Goal: Task Accomplishment & Management: Manage account settings

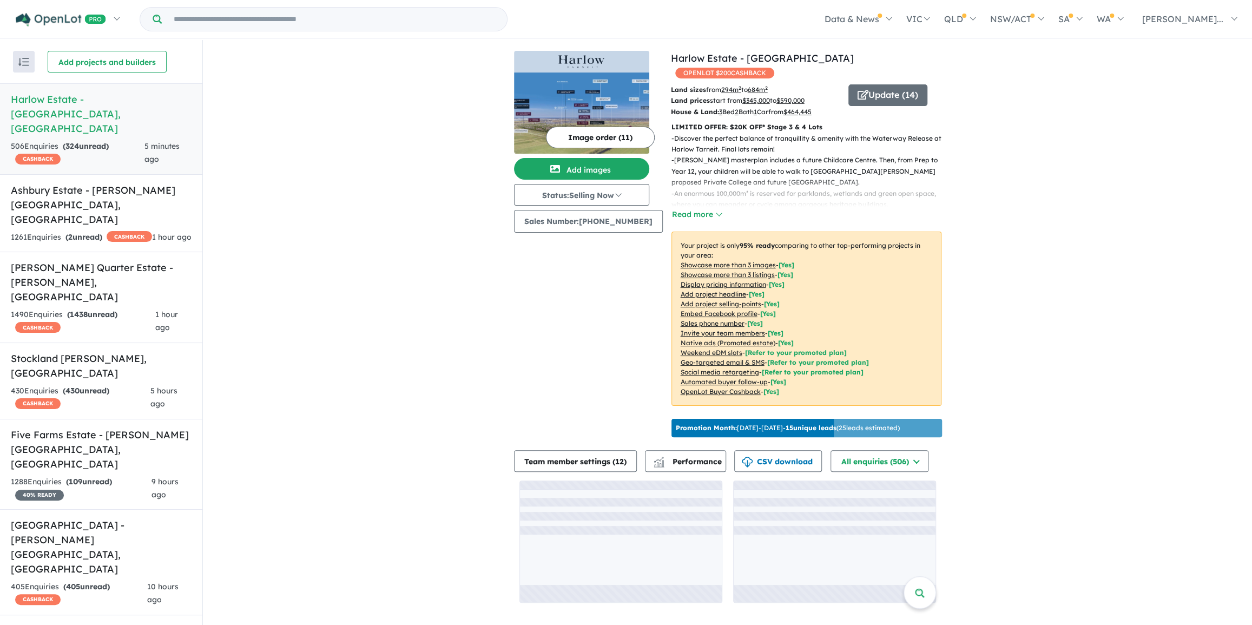
click at [21, 67] on button "button" at bounding box center [24, 62] width 22 height 22
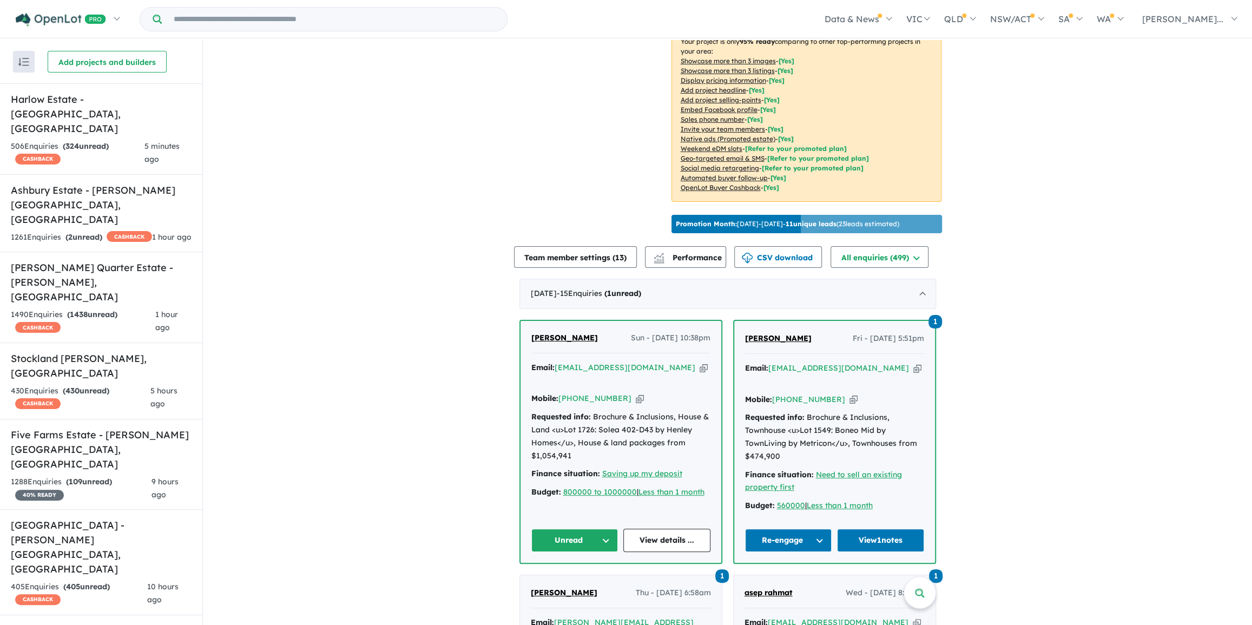
scroll to position [53, 0]
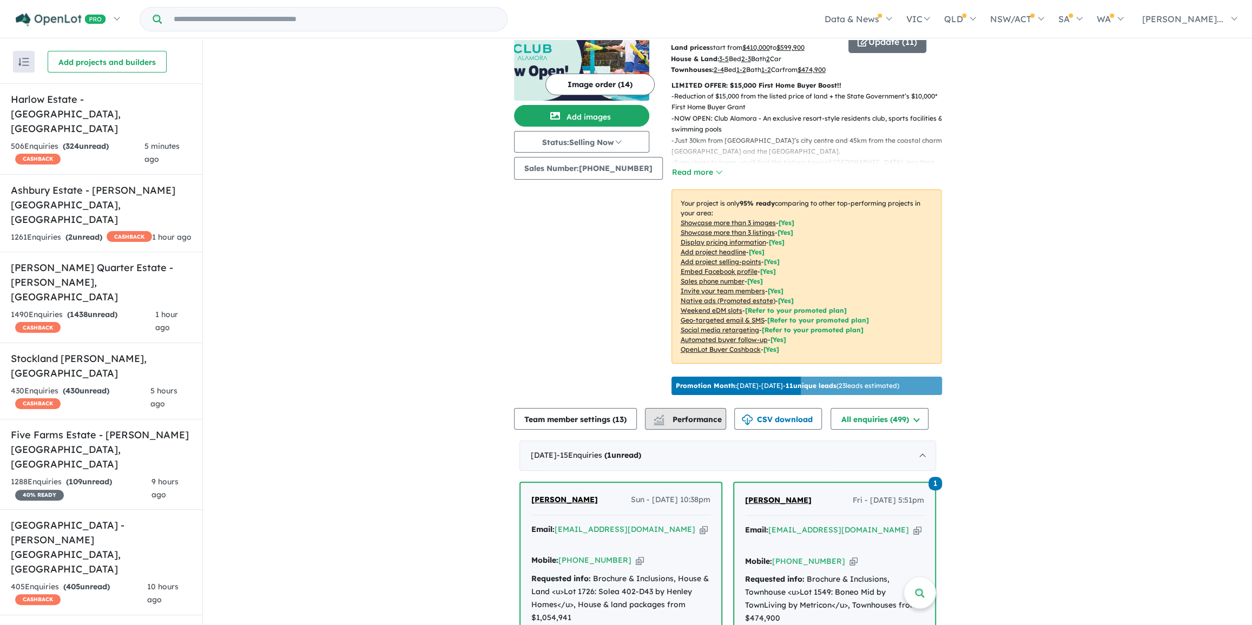
click at [683, 424] on span "Performance" at bounding box center [688, 419] width 67 height 10
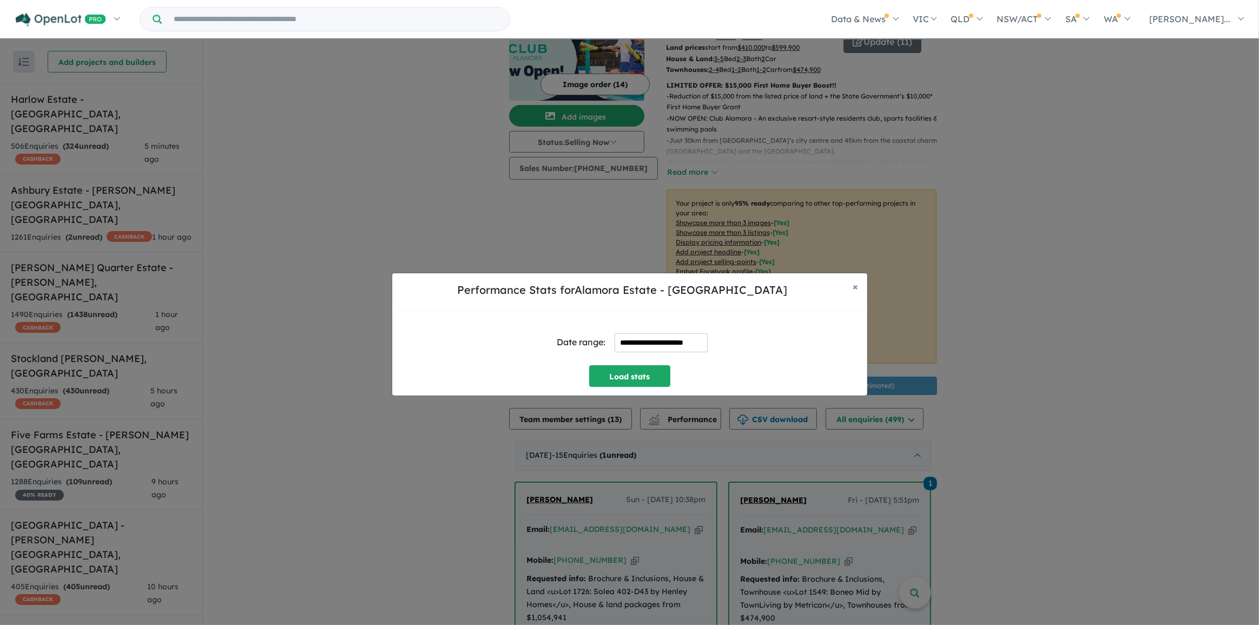
click at [656, 340] on input "**********" at bounding box center [661, 342] width 93 height 19
click at [853, 286] on span "×" at bounding box center [855, 286] width 5 height 12
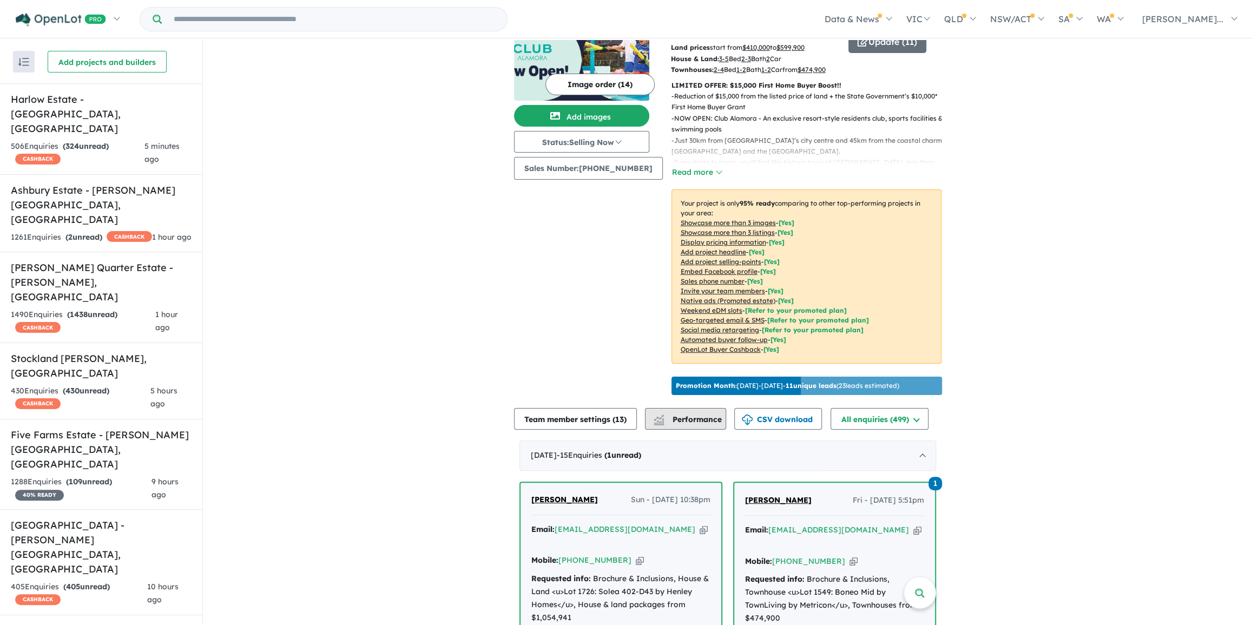
click at [682, 424] on span "Performance" at bounding box center [688, 419] width 67 height 10
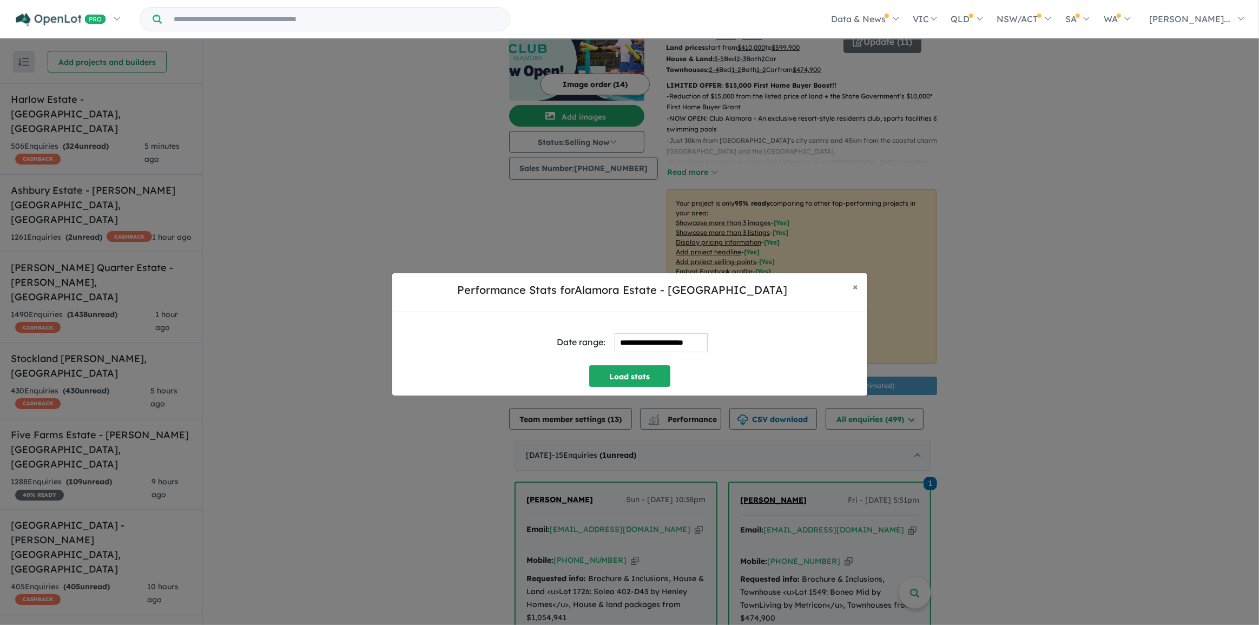
click at [625, 343] on input "**********" at bounding box center [661, 342] width 93 height 19
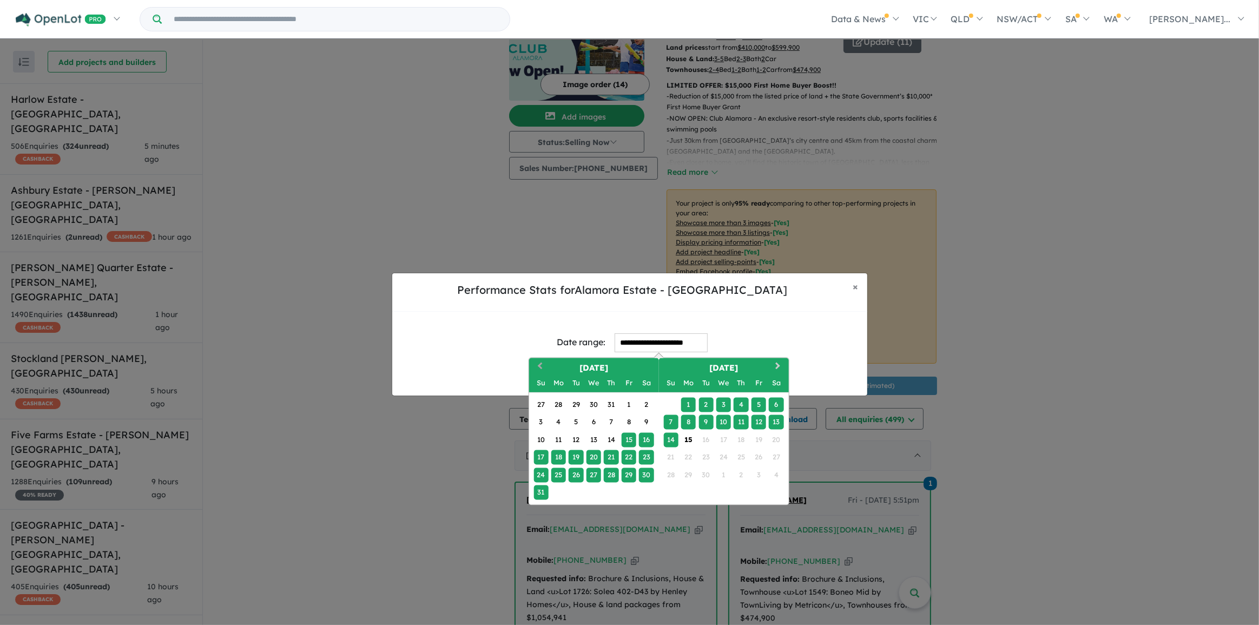
click at [535, 364] on button "Previous Month" at bounding box center [538, 367] width 17 height 17
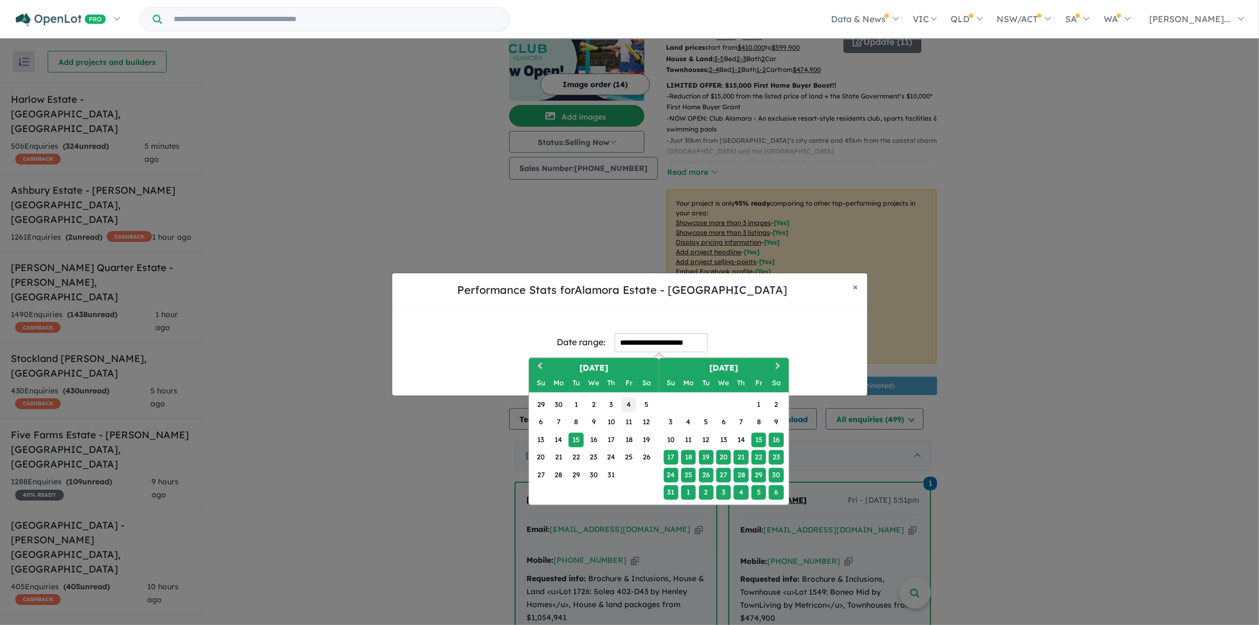
click at [628, 405] on div "4" at bounding box center [629, 404] width 15 height 15
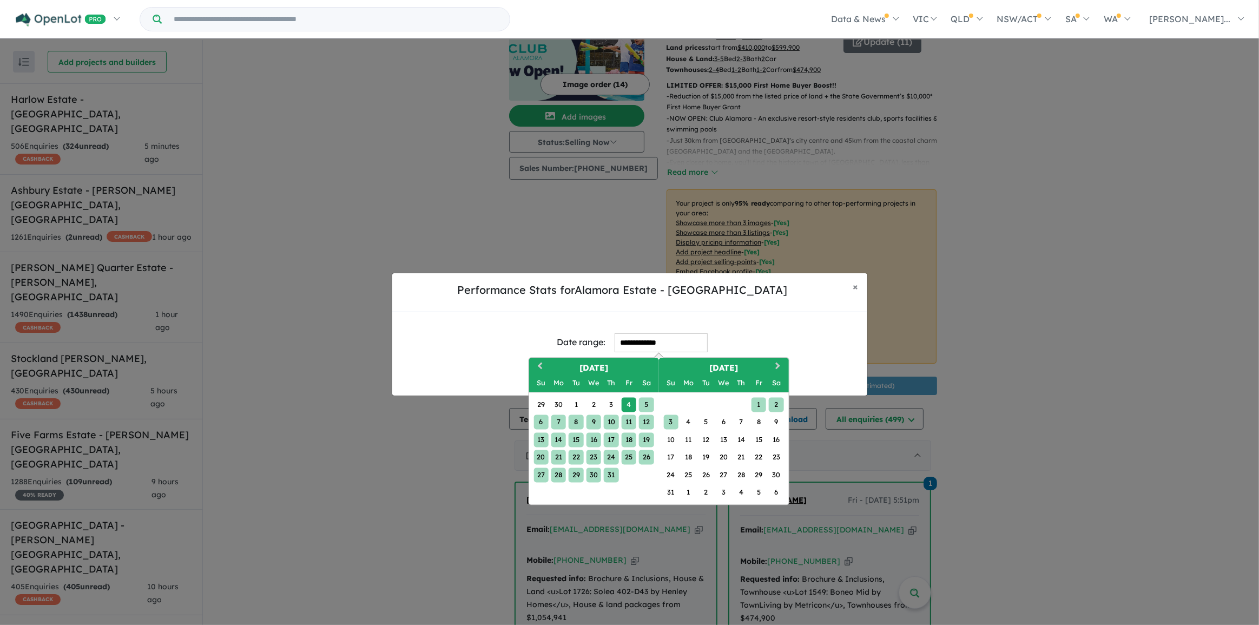
click at [669, 418] on div "3" at bounding box center [670, 422] width 15 height 15
type input "**********"
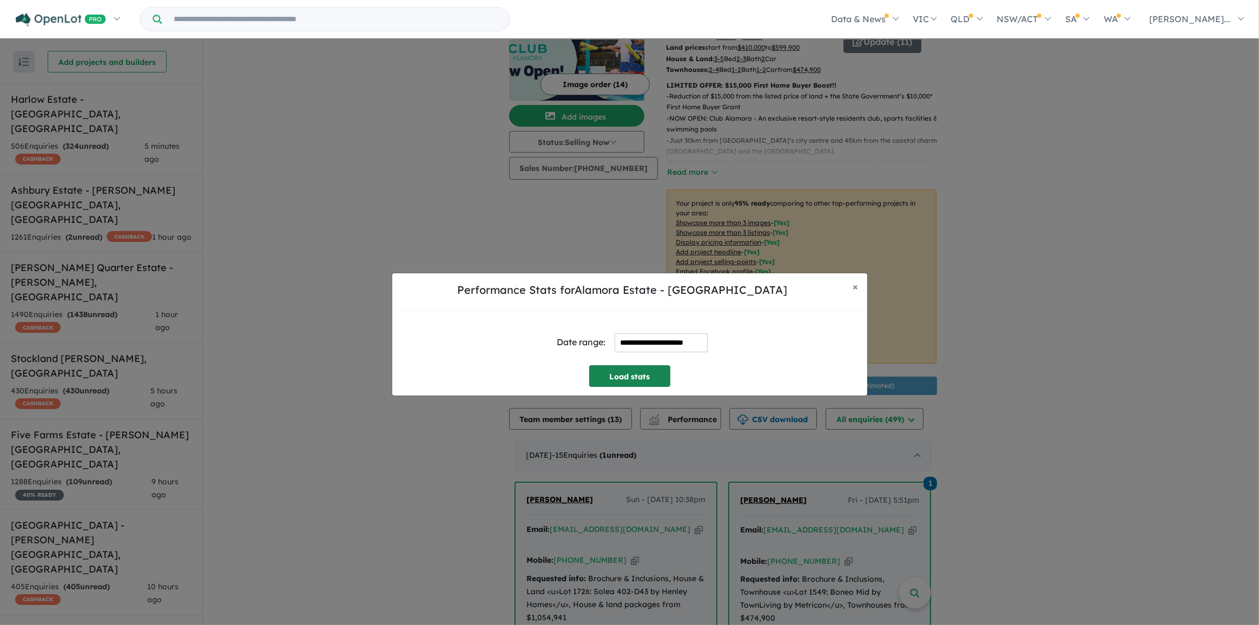
click at [649, 381] on button "Load stats" at bounding box center [629, 376] width 81 height 22
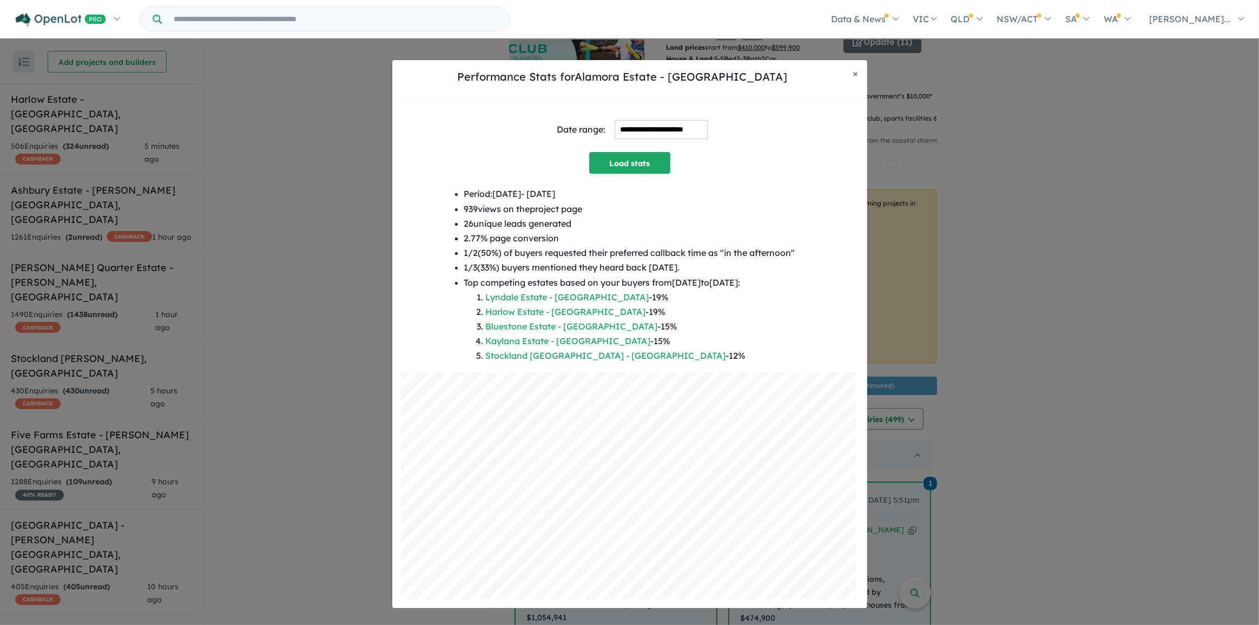
click at [341, 168] on div "**********" at bounding box center [629, 334] width 1259 height 625
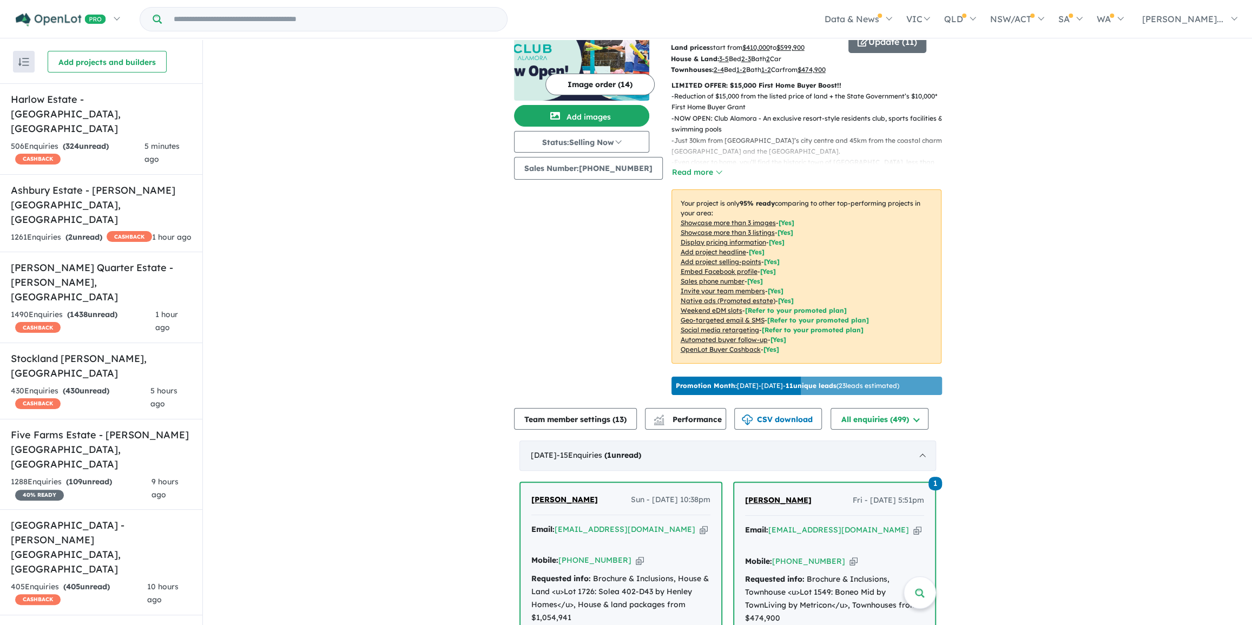
click at [579, 459] on div "[DATE] - 15 Enquir ies ( 1 unread)" at bounding box center [727, 455] width 417 height 30
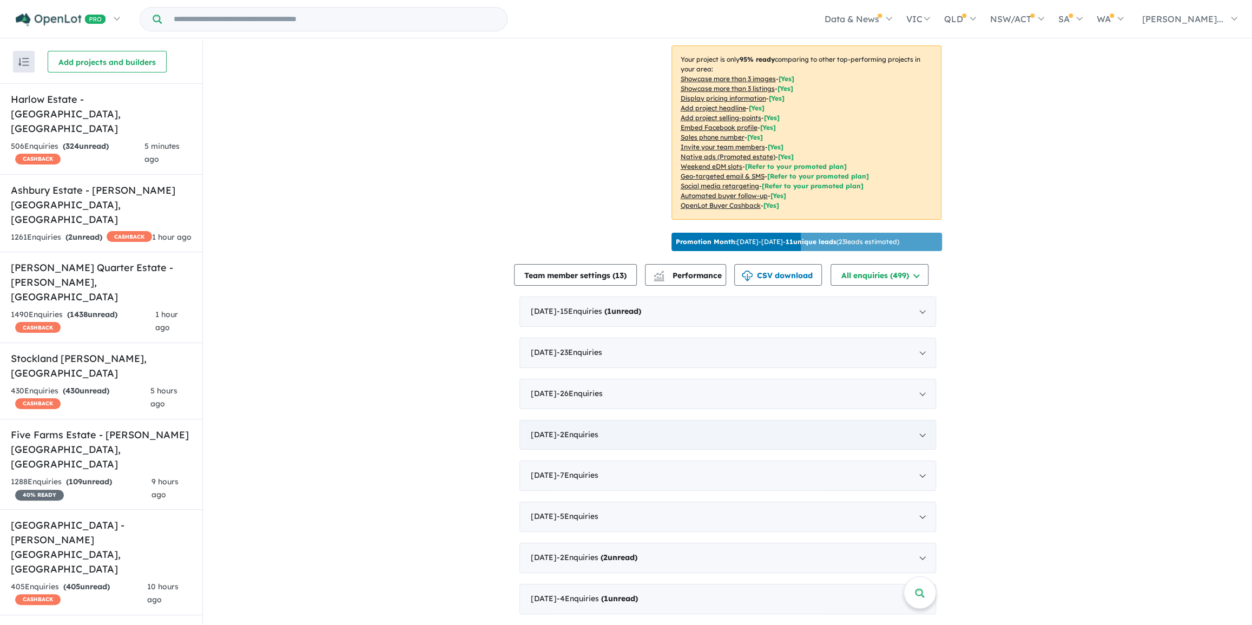
scroll to position [200, 0]
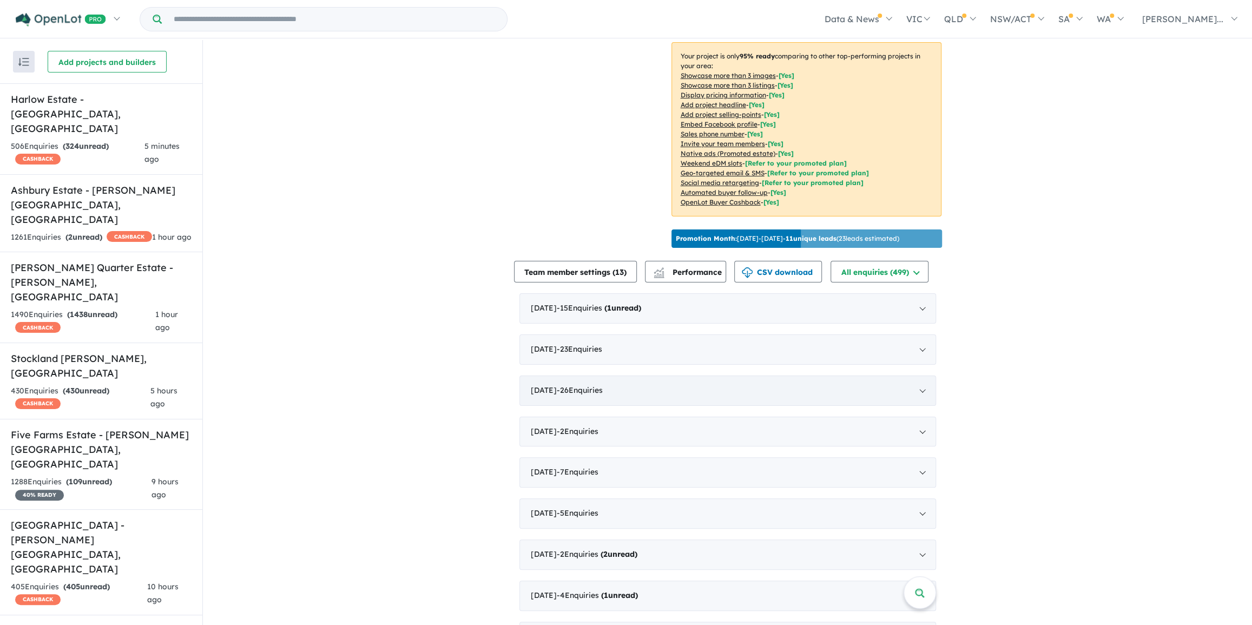
click at [582, 395] on span "- 26 Enquir ies ( 0 unread)" at bounding box center [580, 390] width 46 height 10
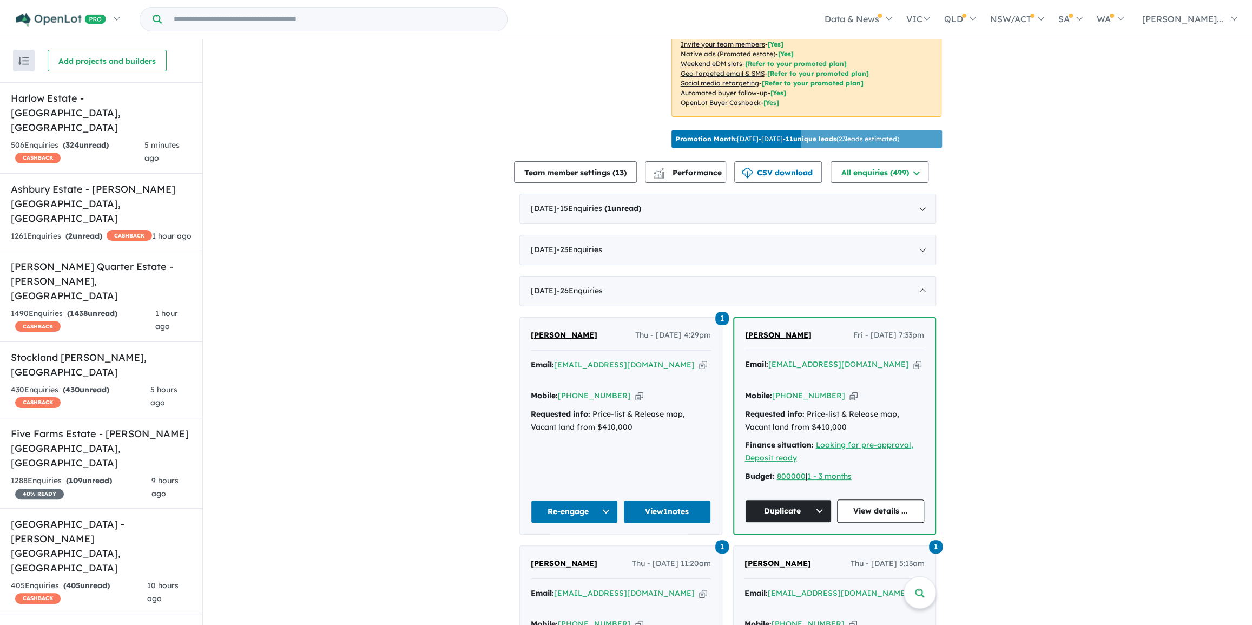
scroll to position [4, 0]
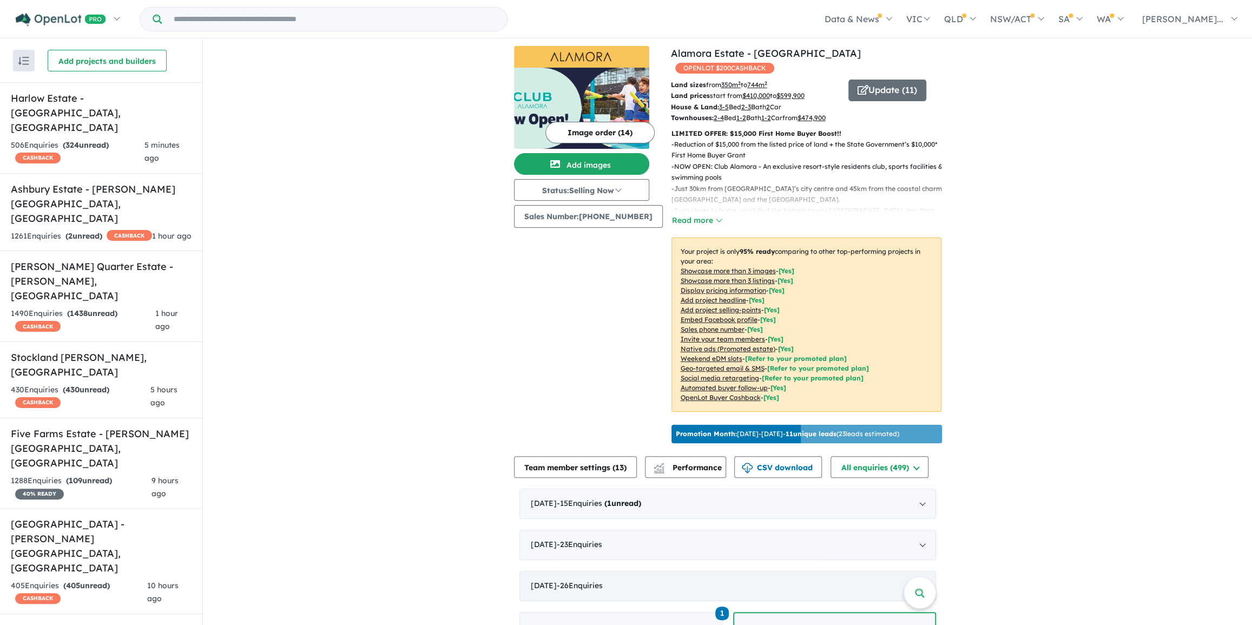
click at [584, 585] on span "- 26 Enquir ies ( 0 unread)" at bounding box center [580, 586] width 46 height 10
click at [584, 547] on span "- 23 Enquir ies ( 0 unread)" at bounding box center [579, 544] width 45 height 10
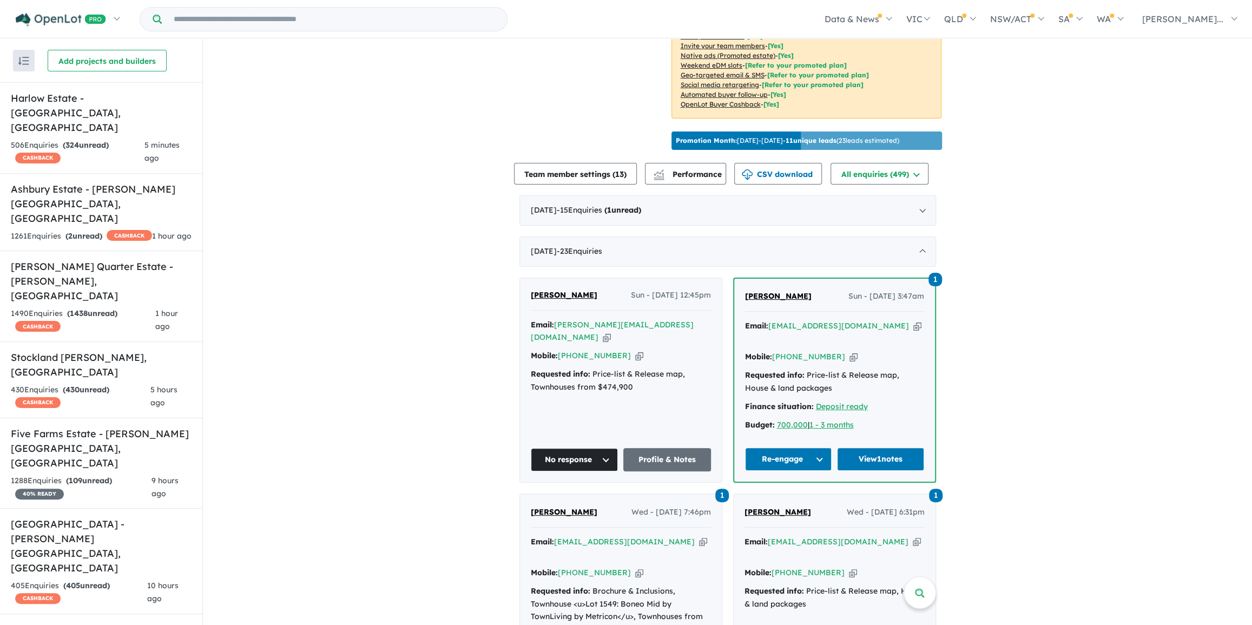
scroll to position [249, 0]
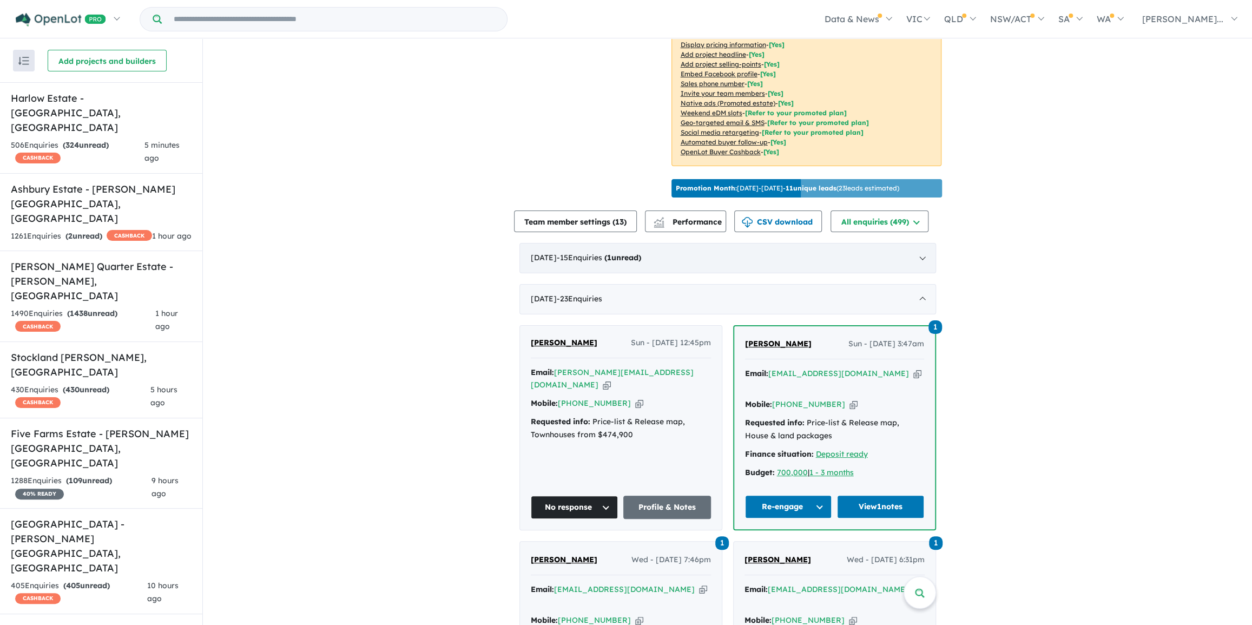
click at [559, 271] on div "[DATE] - 15 Enquir ies ( 1 unread)" at bounding box center [727, 258] width 417 height 30
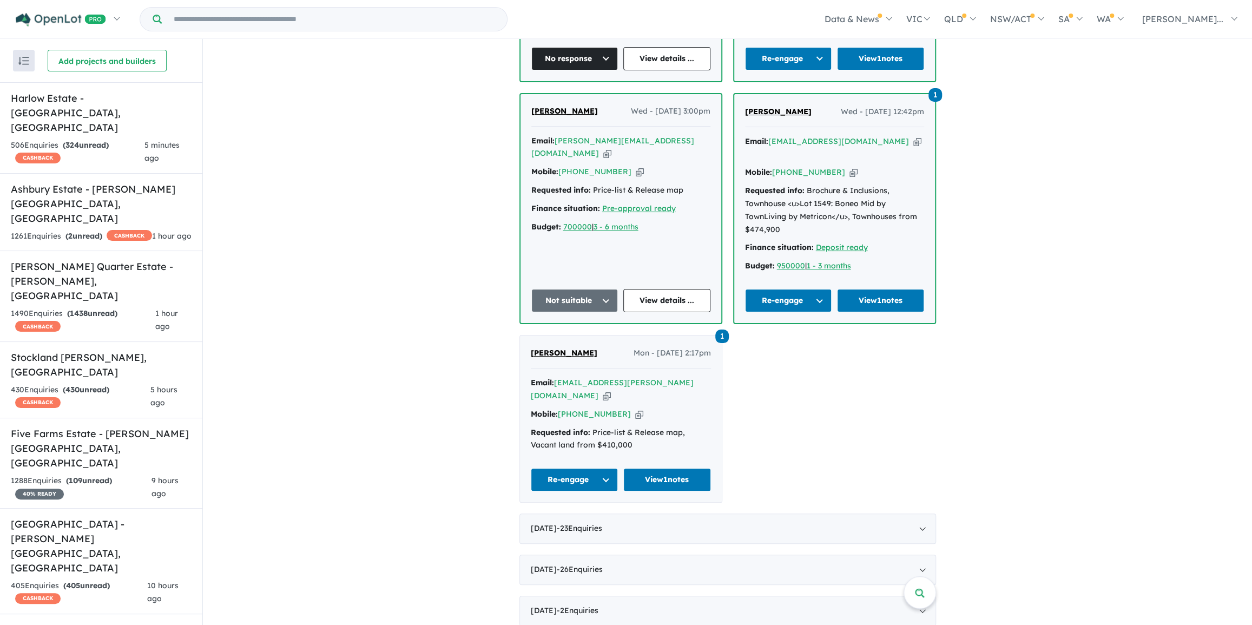
scroll to position [1775, 0]
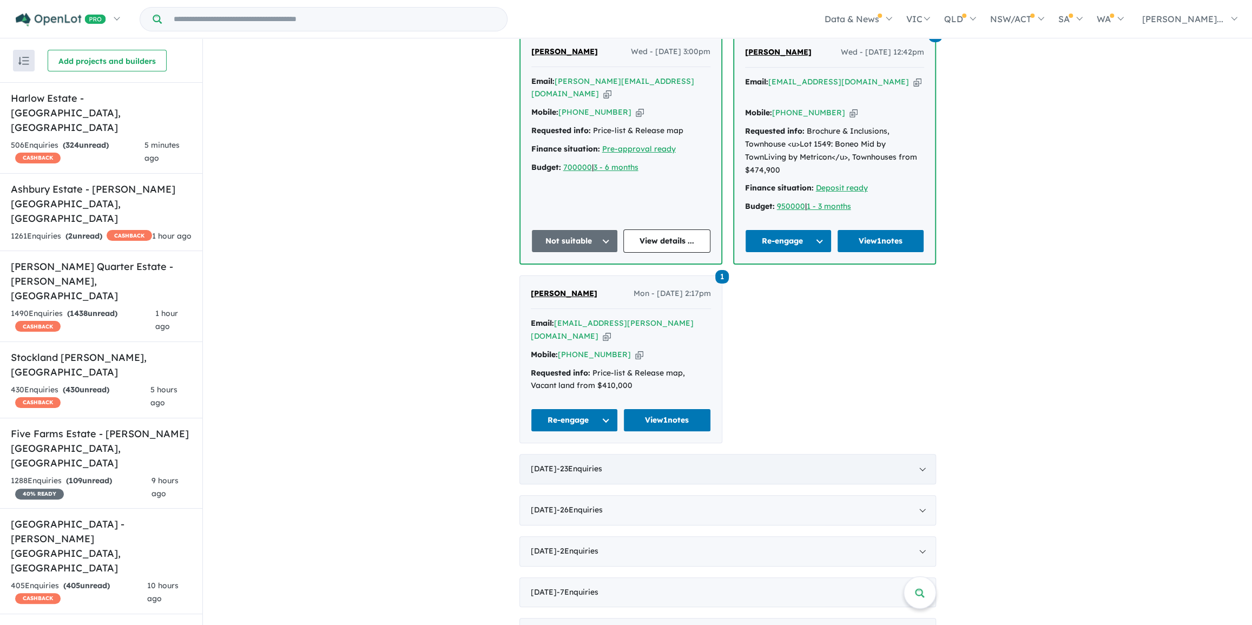
click at [575, 464] on span "- 23 Enquir ies ( 0 unread)" at bounding box center [579, 469] width 45 height 10
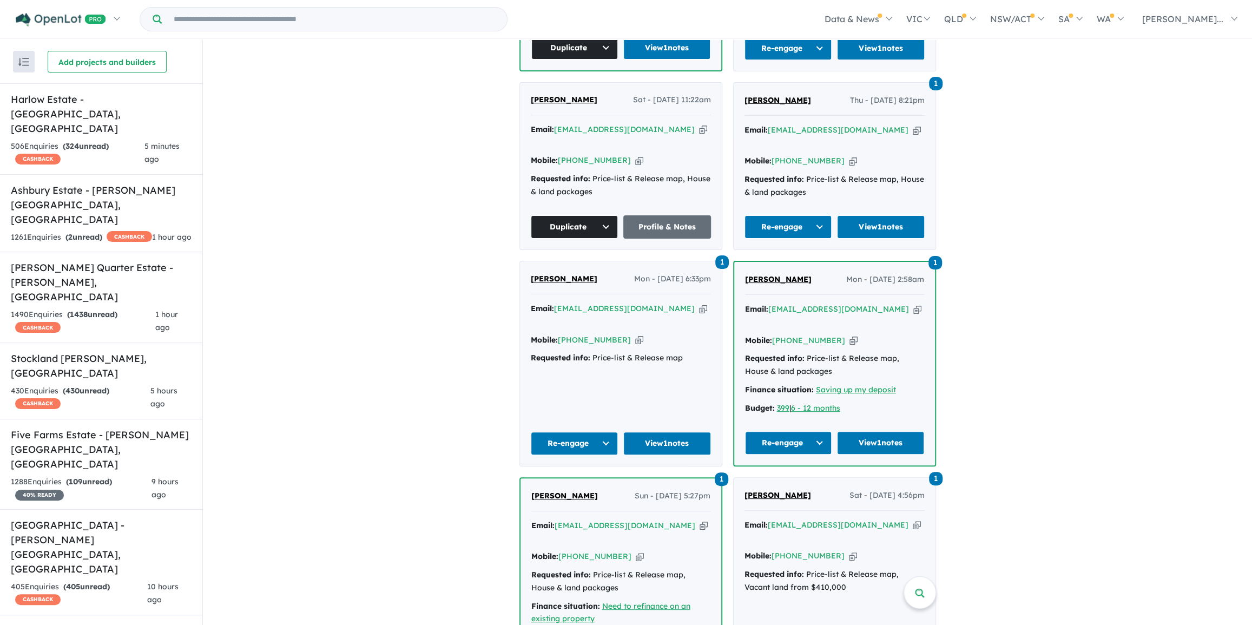
scroll to position [1261, 0]
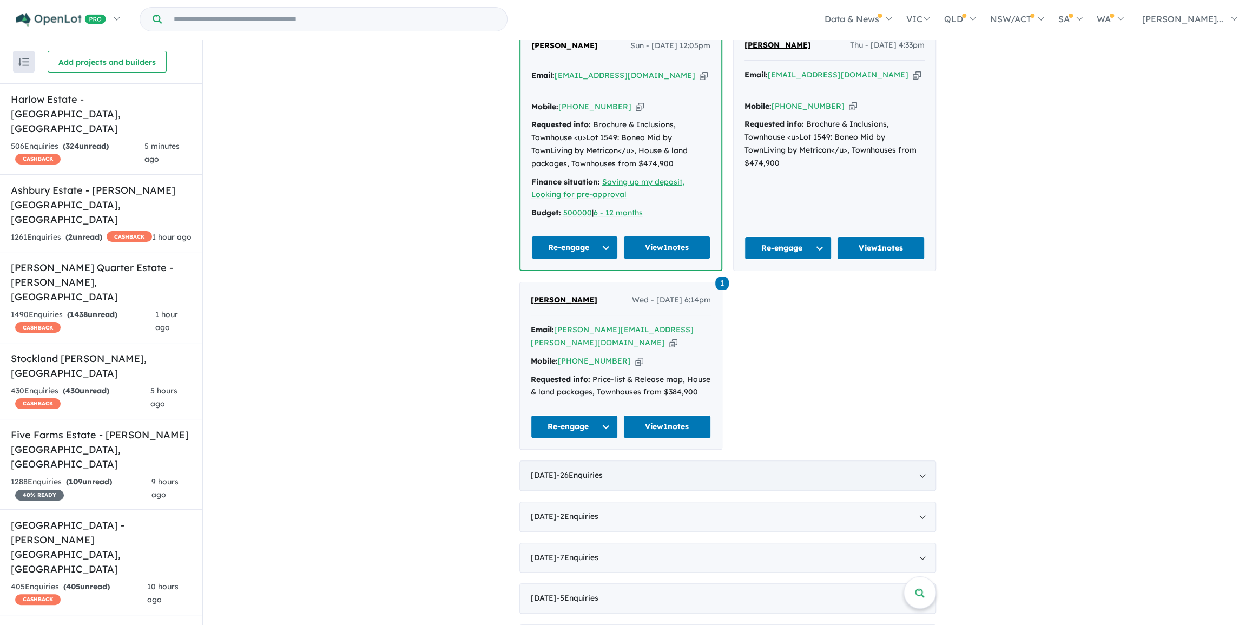
click at [588, 470] on span "- 26 Enquir ies ( 0 unread)" at bounding box center [580, 475] width 46 height 10
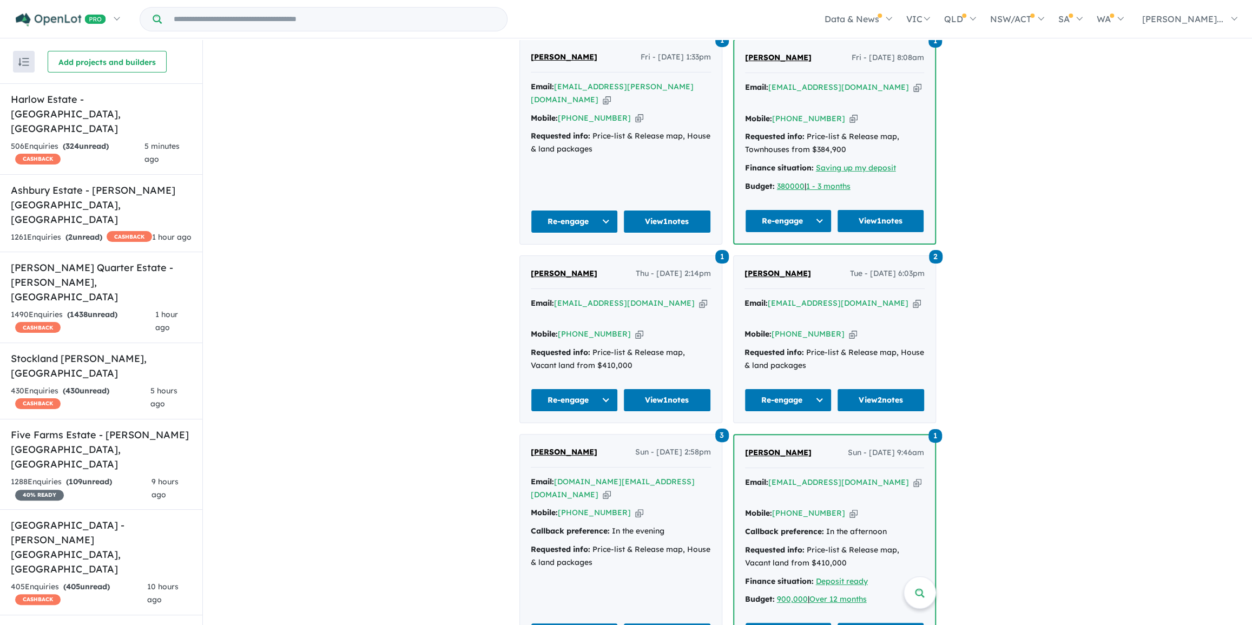
scroll to position [2580, 0]
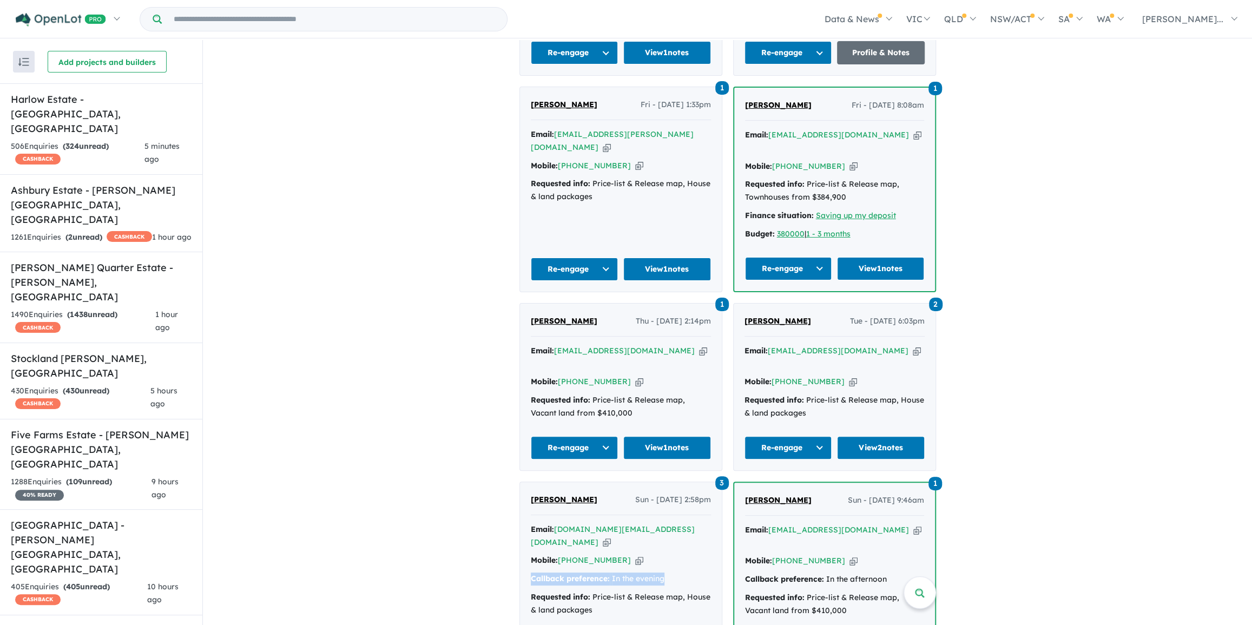
drag, startPoint x: 620, startPoint y: 426, endPoint x: 641, endPoint y: 424, distance: 21.2
click at [506, 427] on div "View 102 projects in your account [GEOGRAPHIC_DATA] - Tarneit OPENLOT $ 200 CAS…" at bounding box center [727, 154] width 1049 height 5389
drag, startPoint x: 824, startPoint y: 425, endPoint x: 745, endPoint y: 427, distance: 79.0
click at [745, 573] on div "Callback preference: In the afternoon" at bounding box center [834, 579] width 179 height 13
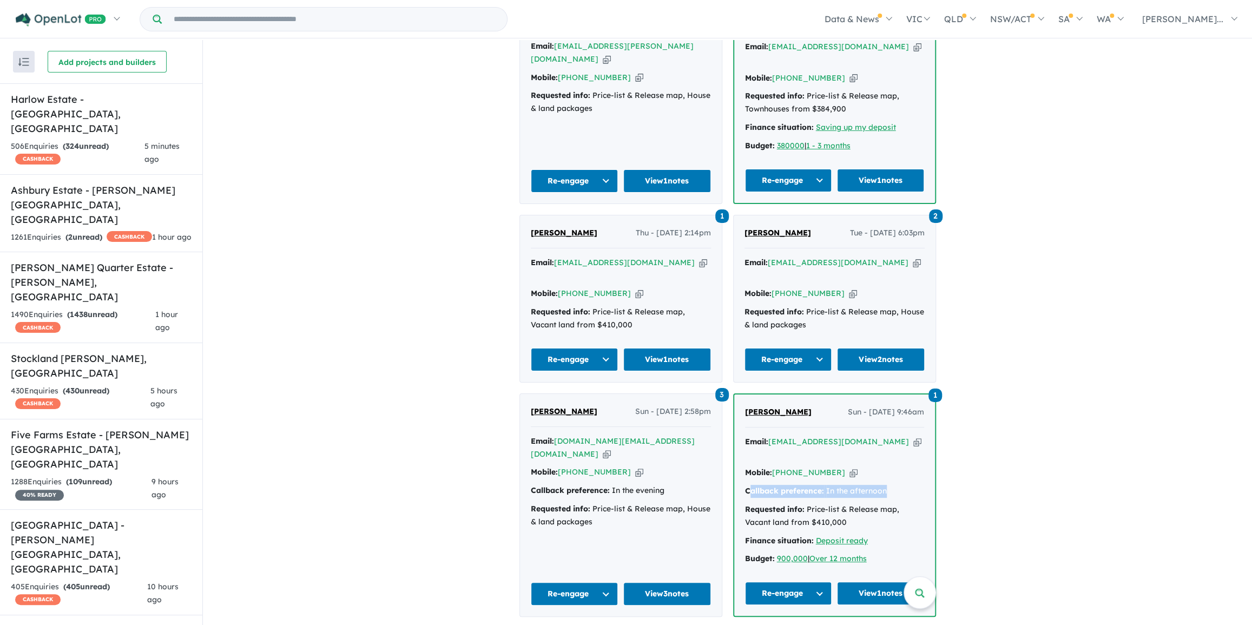
scroll to position [2727, 0]
